Goal: Find specific page/section: Find specific page/section

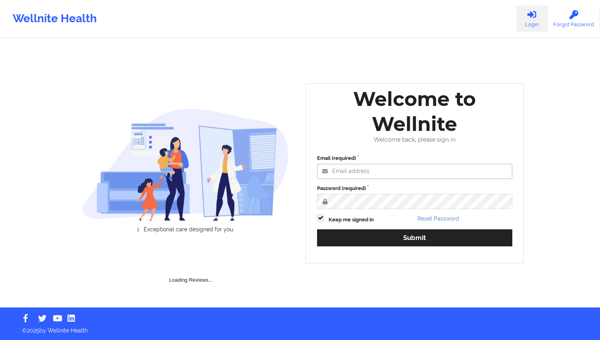
click at [351, 175] on div "Email (required)" at bounding box center [414, 166] width 195 height 25
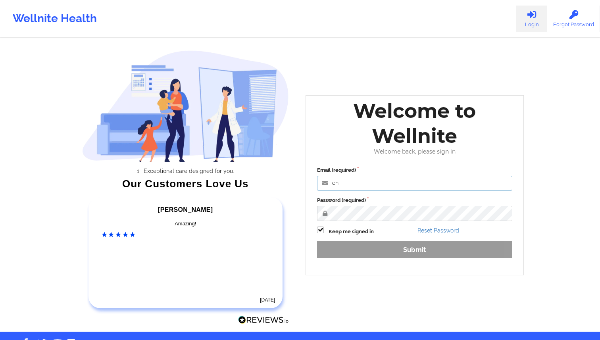
type input "[EMAIL_ADDRESS][DOMAIN_NAME]"
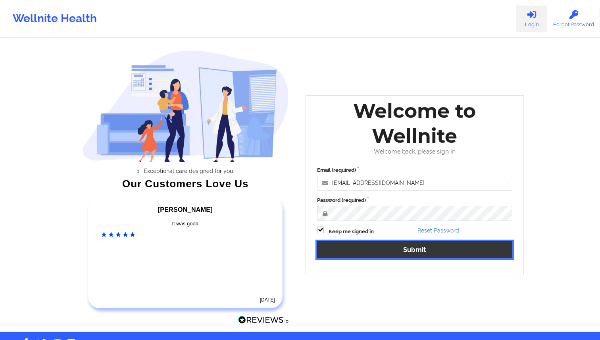
click at [361, 243] on button "Submit" at bounding box center [414, 249] width 195 height 17
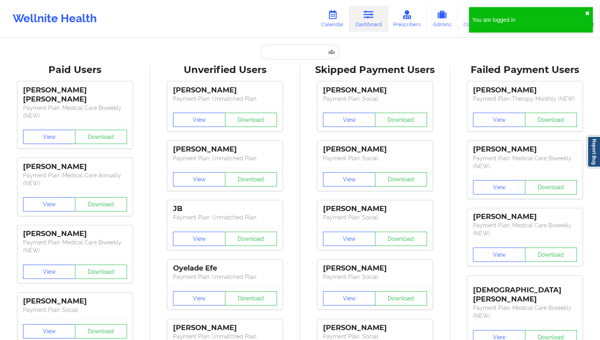
click at [588, 11] on button "✖︎" at bounding box center [587, 13] width 5 height 6
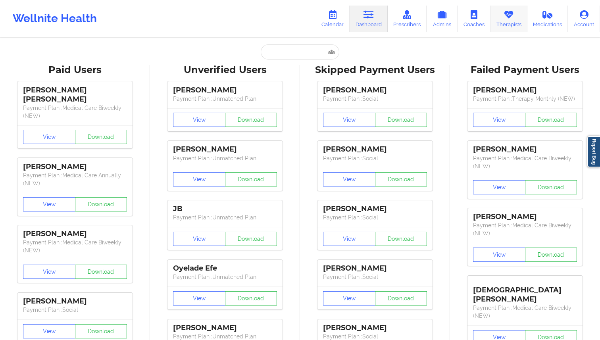
click at [503, 21] on link "Therapists" at bounding box center [509, 19] width 37 height 26
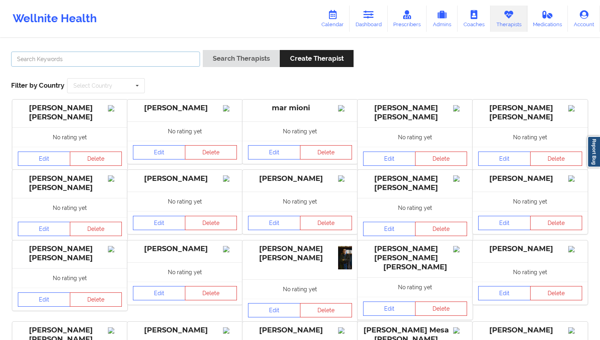
click at [150, 62] on input "text" at bounding box center [105, 59] width 189 height 15
type input "jahmeal"
click at [203, 50] on button "Search Therapists" at bounding box center [241, 58] width 77 height 17
